Goal: Task Accomplishment & Management: Manage account settings

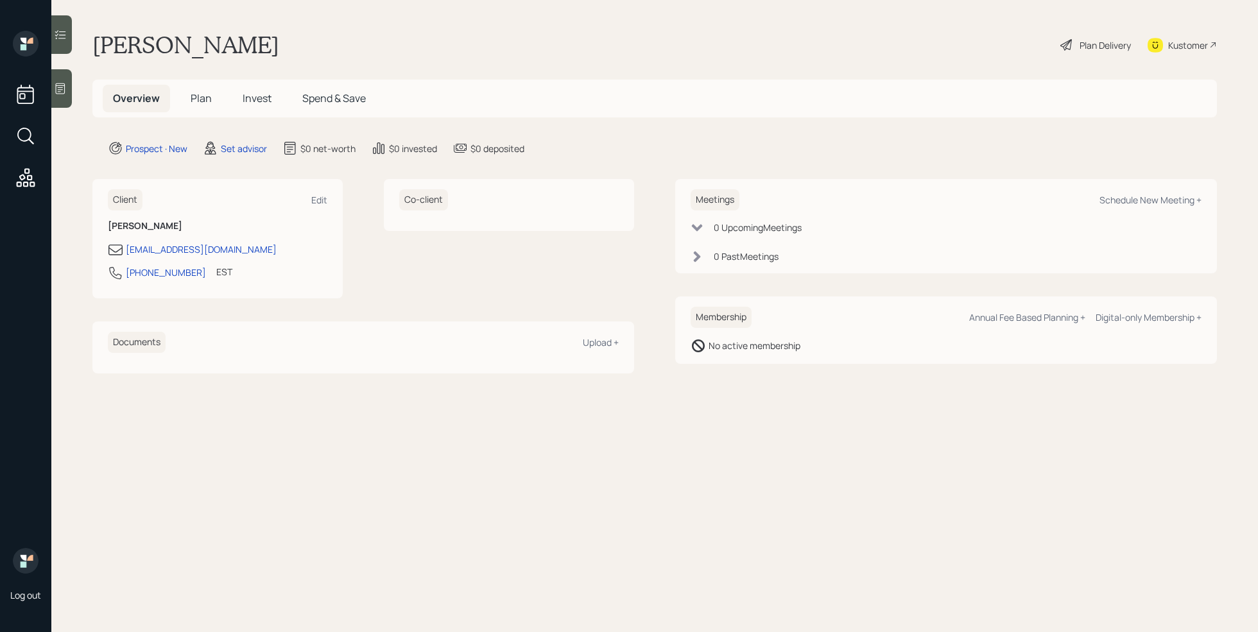
click at [66, 83] on icon at bounding box center [60, 88] width 13 height 13
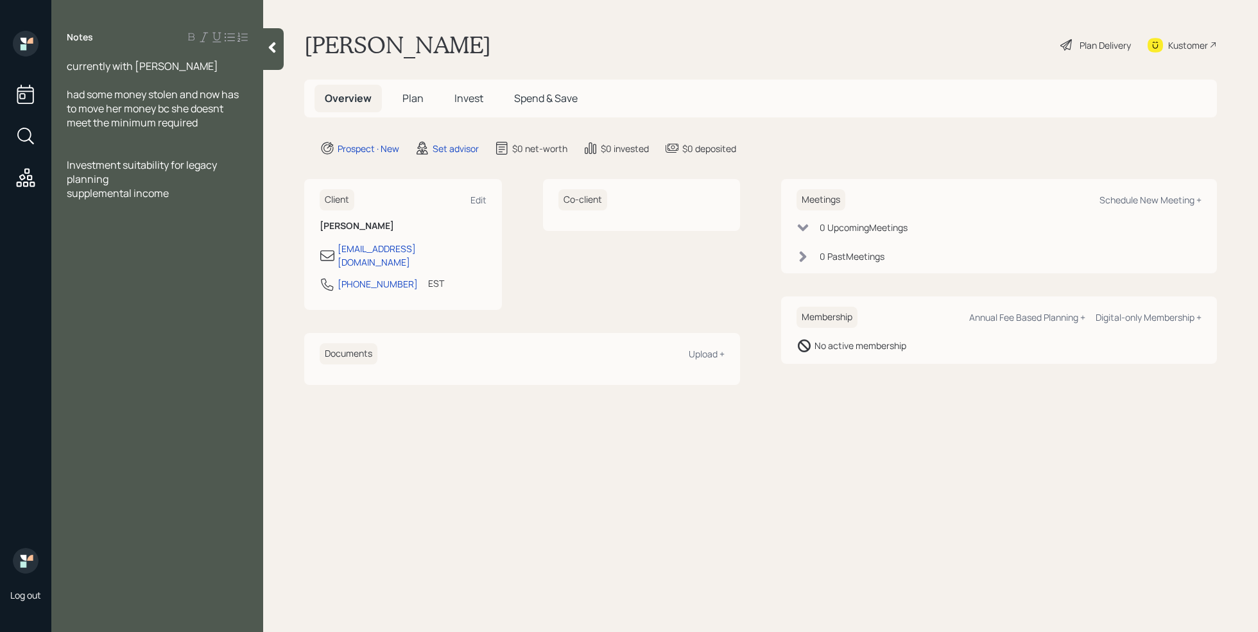
click at [86, 148] on div at bounding box center [157, 151] width 181 height 14
click at [193, 197] on div "supplemental income" at bounding box center [157, 193] width 181 height 14
click at [171, 194] on span "supplemental income withdrawing 2k)" at bounding box center [157, 193] width 180 height 14
click at [81, 144] on div at bounding box center [157, 151] width 181 height 14
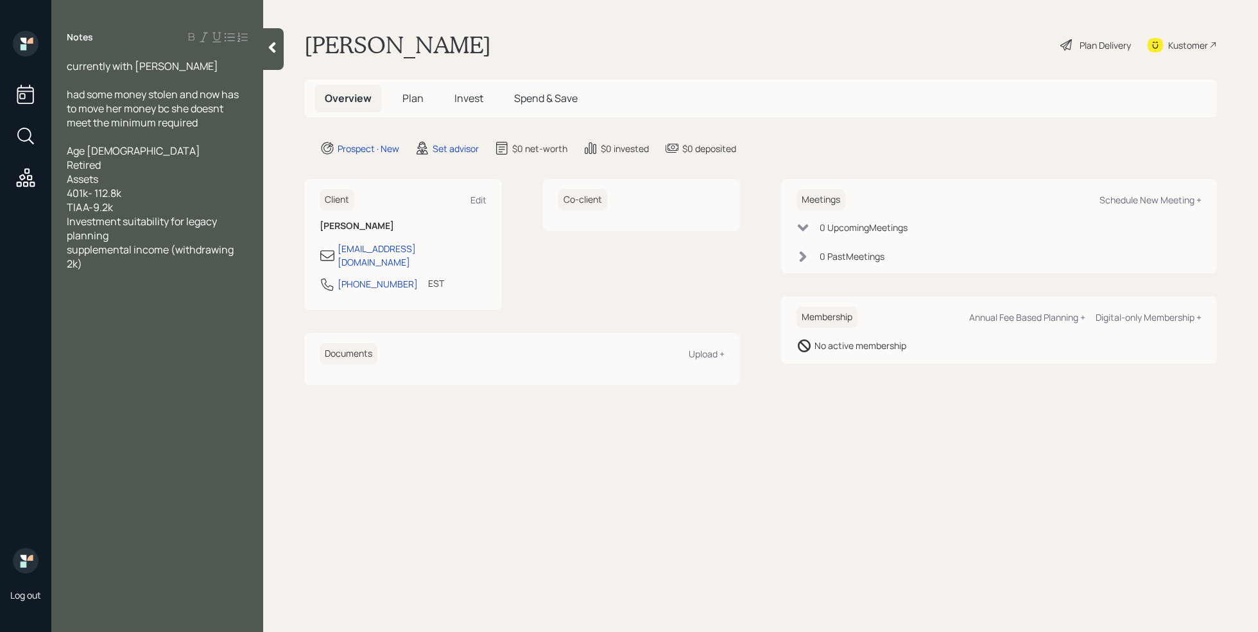
click at [93, 208] on span "TIAA-9.2k" at bounding box center [90, 207] width 46 height 14
click at [126, 203] on div "TIAA- 9.2k" at bounding box center [157, 207] width 181 height 14
click at [148, 205] on div "TIAA- 9.2k" at bounding box center [157, 207] width 181 height 14
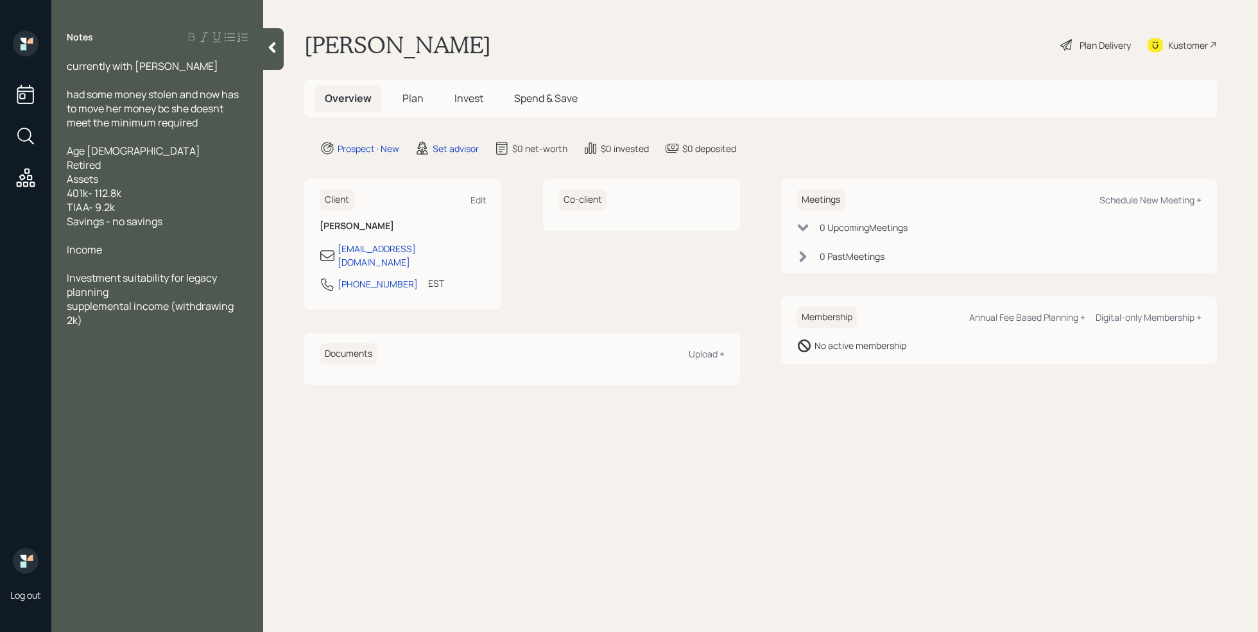
click at [133, 262] on div at bounding box center [157, 264] width 181 height 14
click at [198, 69] on div "currently with [PERSON_NAME]" at bounding box center [157, 66] width 181 height 14
click at [67, 66] on div "currently with [PERSON_NAME] had some money stolen and now has to move her mone…" at bounding box center [157, 193] width 212 height 268
click at [69, 67] on span "currently with [PERSON_NAME]" at bounding box center [142, 66] width 151 height 14
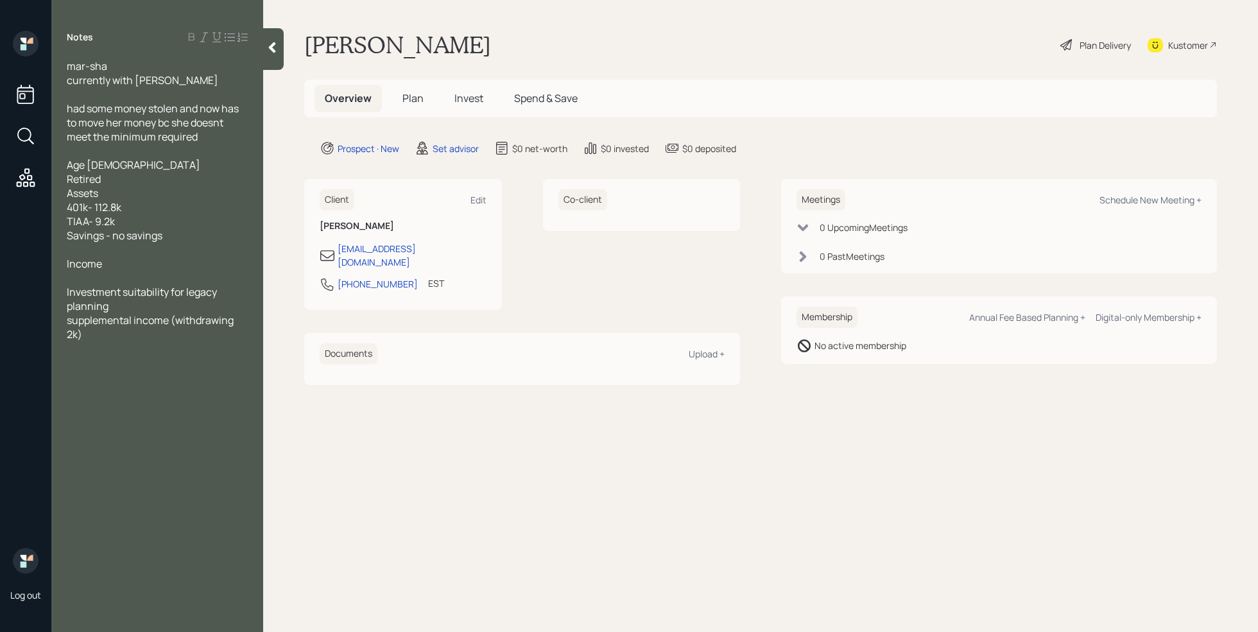
click at [66, 65] on div "mar-sha currently with [PERSON_NAME] had some money stolen and now has to move …" at bounding box center [157, 200] width 212 height 282
click at [69, 65] on span "mar-sha" at bounding box center [87, 66] width 40 height 14
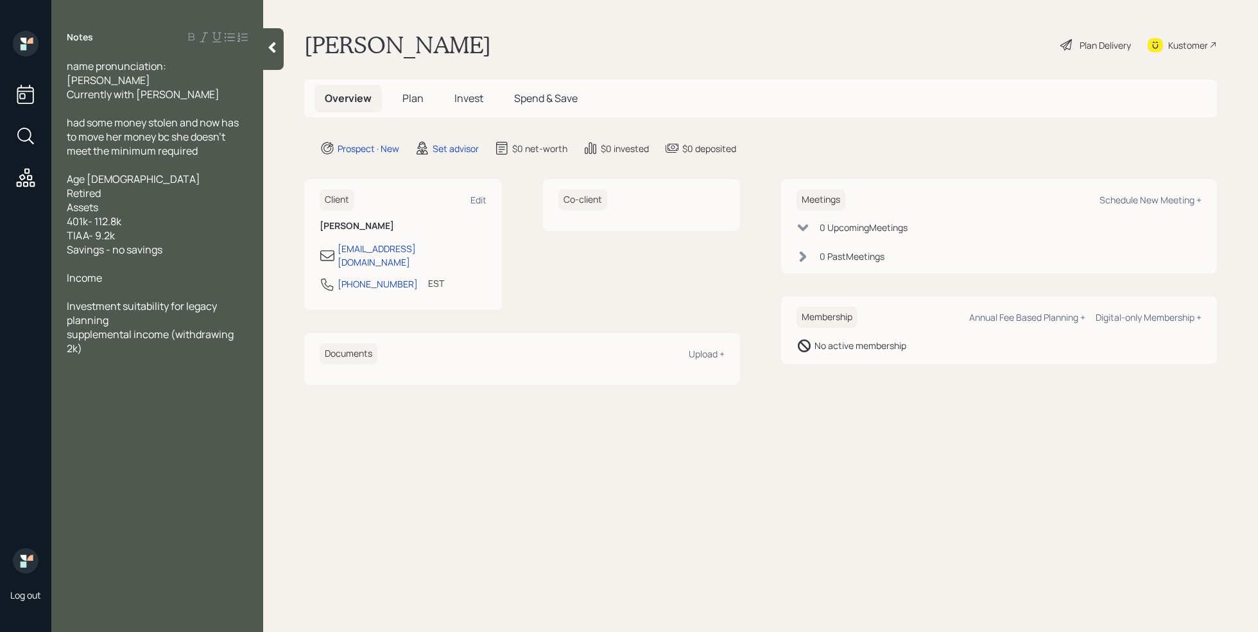
click at [173, 115] on span "had some money stolen and now has to move her money bc she doesn't meet the min…" at bounding box center [154, 136] width 174 height 42
click at [198, 87] on div "Currently with [PERSON_NAME]" at bounding box center [157, 94] width 181 height 14
click at [69, 115] on span "had some money stolen and now has to move her money bc she doesn't meet the min…" at bounding box center [154, 136] width 174 height 42
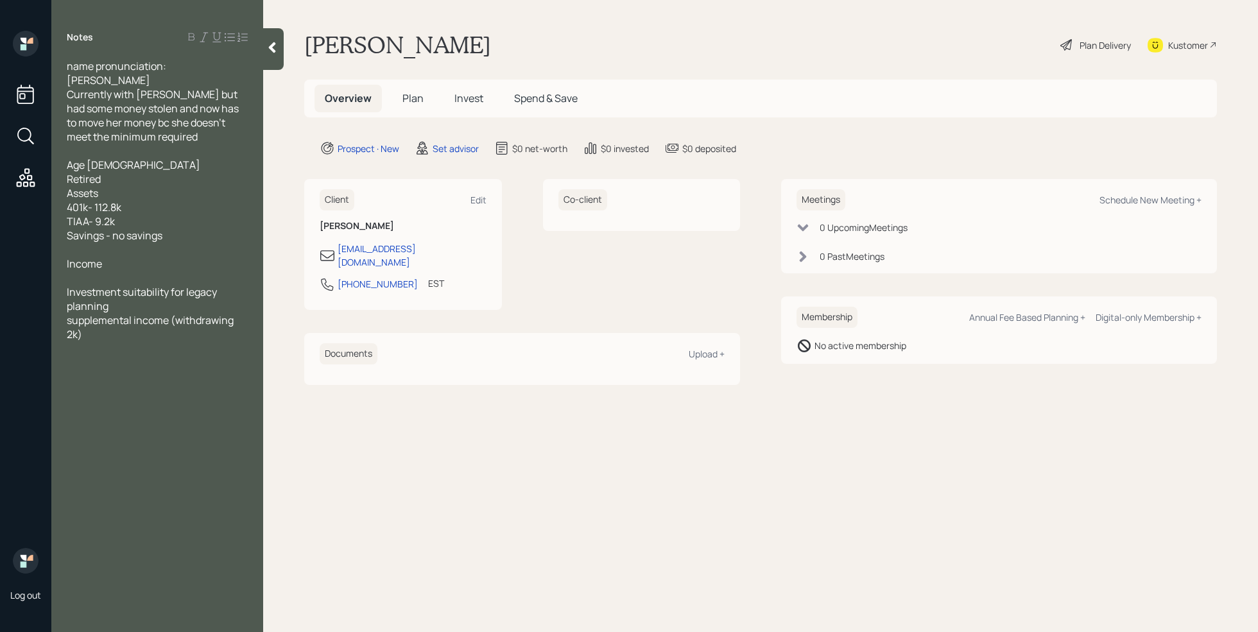
click at [89, 271] on div at bounding box center [157, 278] width 181 height 14
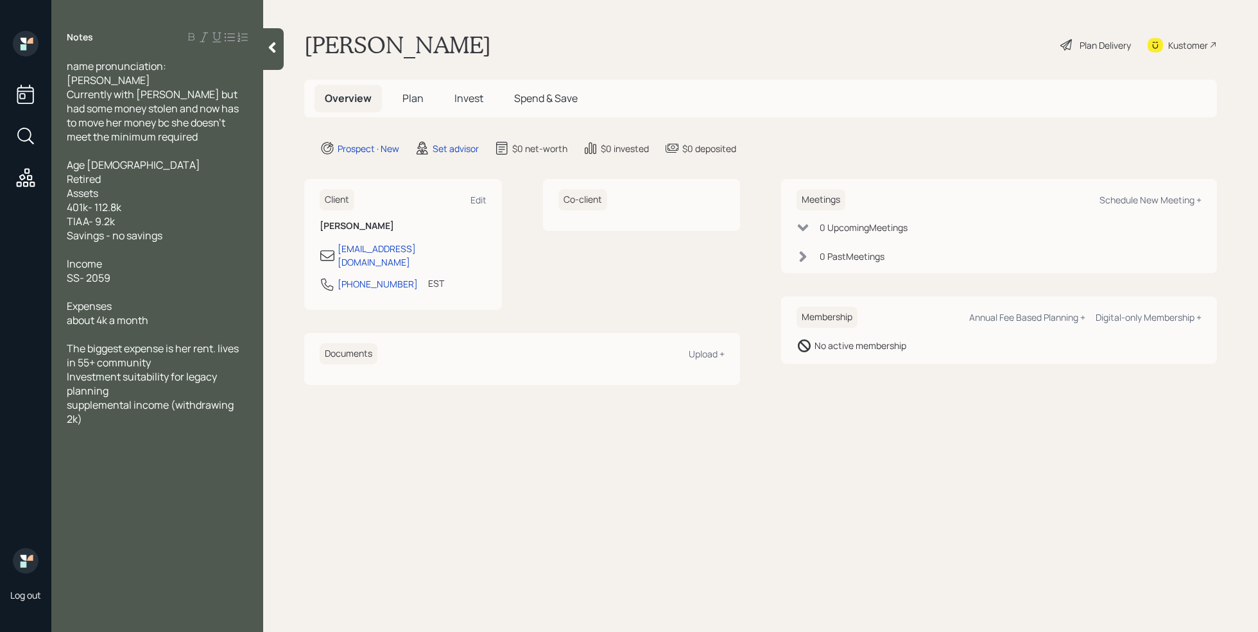
click at [166, 349] on div "The biggest expense is her rent. lives in 55+ community" at bounding box center [157, 355] width 181 height 28
click at [1139, 200] on div "Schedule New Meeting +" at bounding box center [1150, 200] width 102 height 12
select select "round-[PERSON_NAME]"
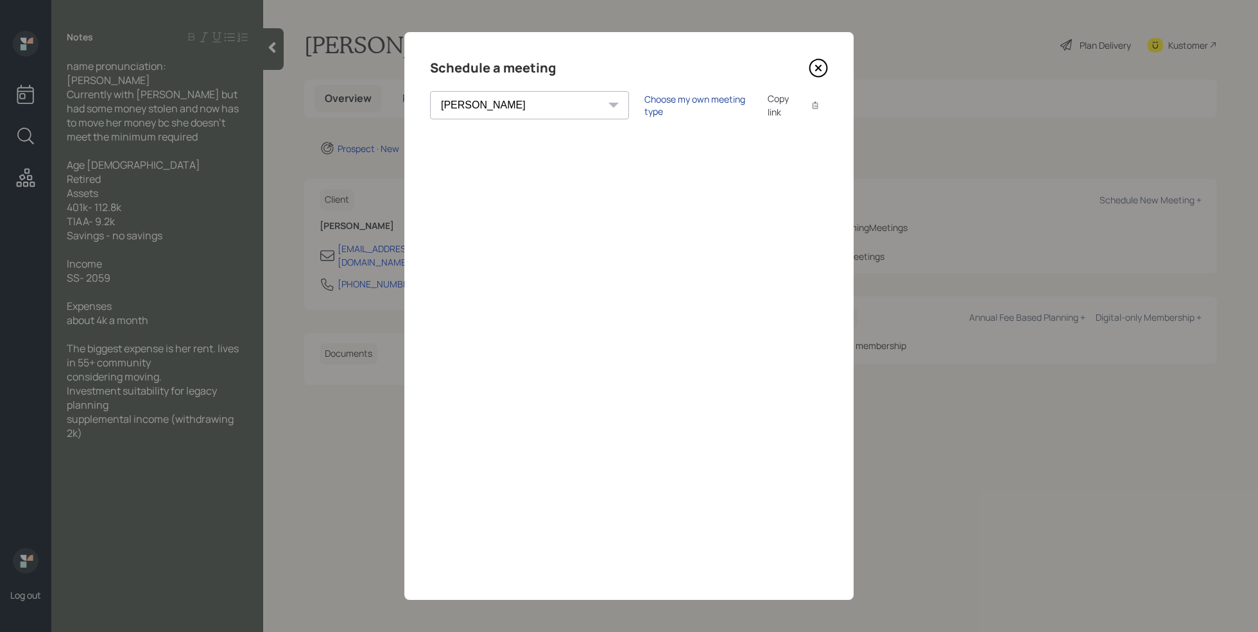
click at [644, 104] on div "Choose my own meeting type" at bounding box center [698, 105] width 108 height 24
